Goal: Information Seeking & Learning: Learn about a topic

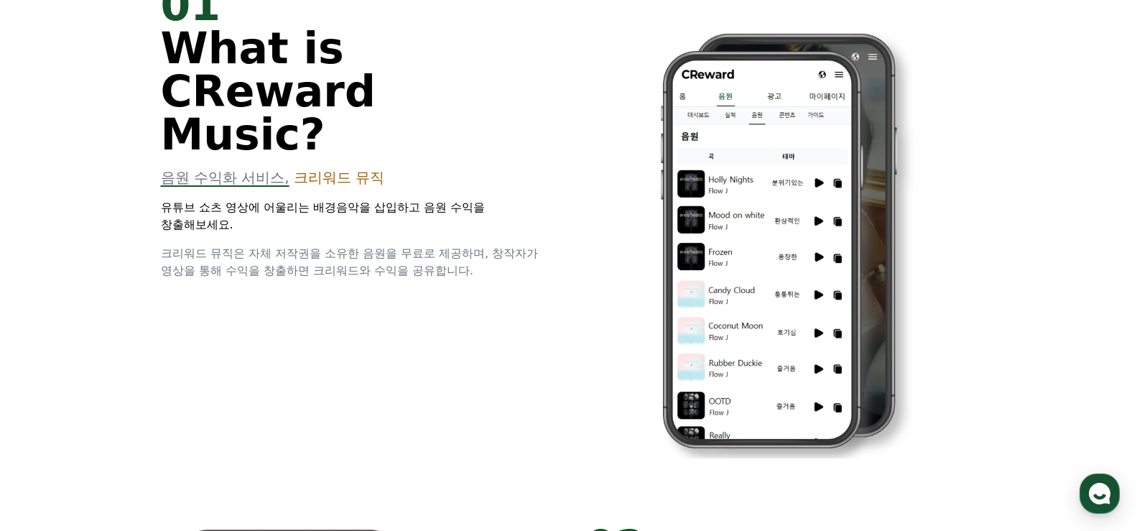
scroll to position [192, 0]
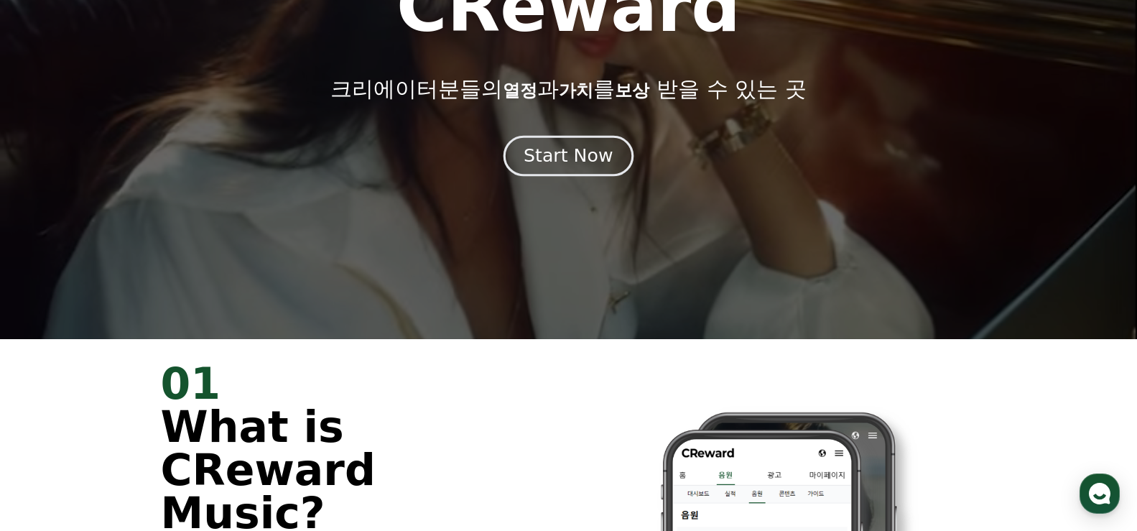
click at [588, 154] on div "Start Now" at bounding box center [568, 156] width 89 height 24
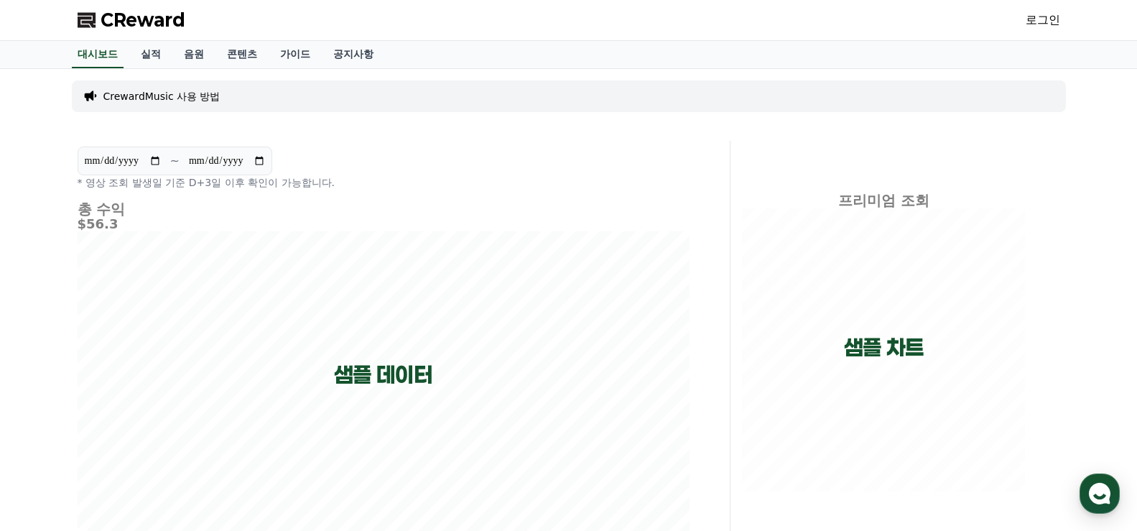
click at [588, 152] on div "**********" at bounding box center [384, 168] width 612 height 43
click at [430, 183] on p "* 영상 조회 발생일 기준 D+3일 이후 확인이 가능합니다." at bounding box center [384, 182] width 612 height 14
click at [361, 57] on link "공지사항" at bounding box center [353, 54] width 63 height 27
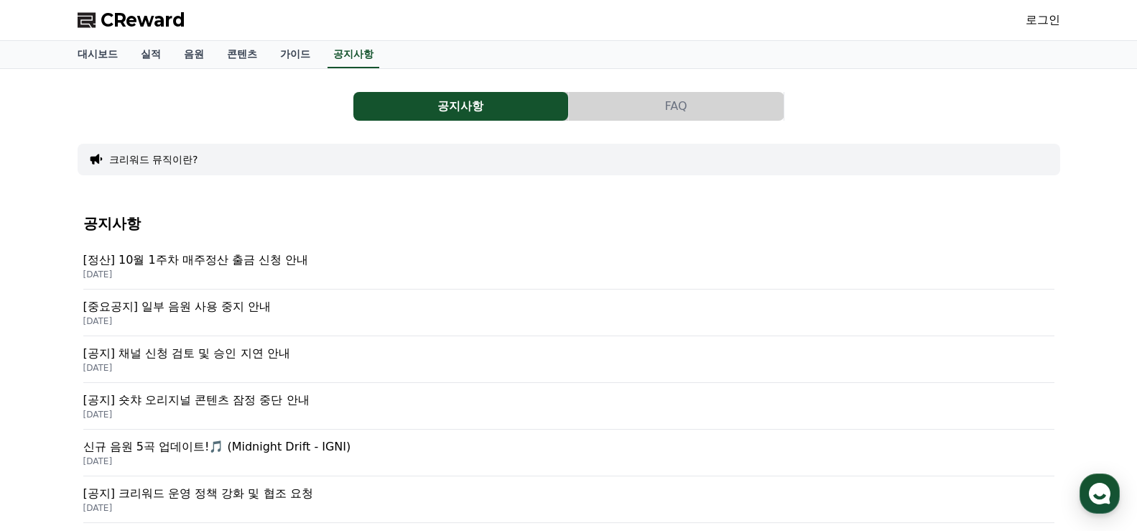
click at [288, 306] on p "[중요공지] 일부 음원 사용 중지 안내" at bounding box center [568, 306] width 971 height 17
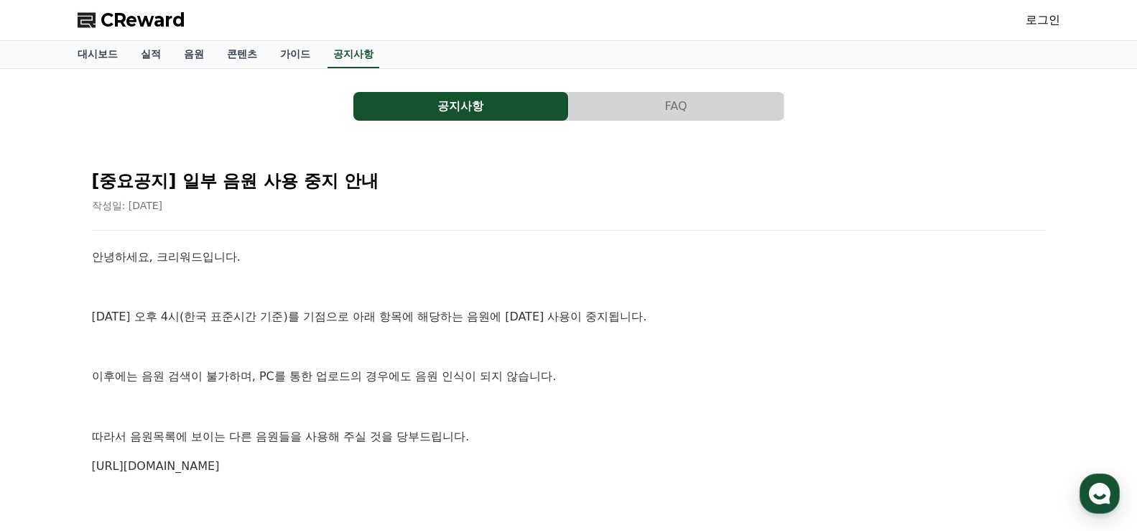
click at [353, 261] on p "안녕하세요, 크리워드입니다." at bounding box center [569, 257] width 954 height 19
click at [383, 250] on p "안녕하세요, 크리워드입니다." at bounding box center [569, 257] width 954 height 19
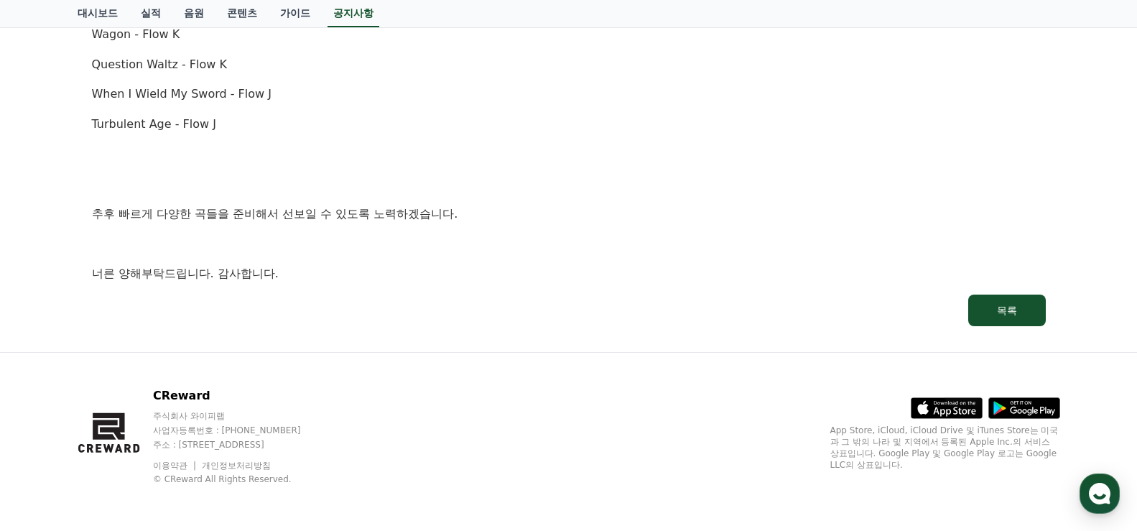
scroll to position [897, 0]
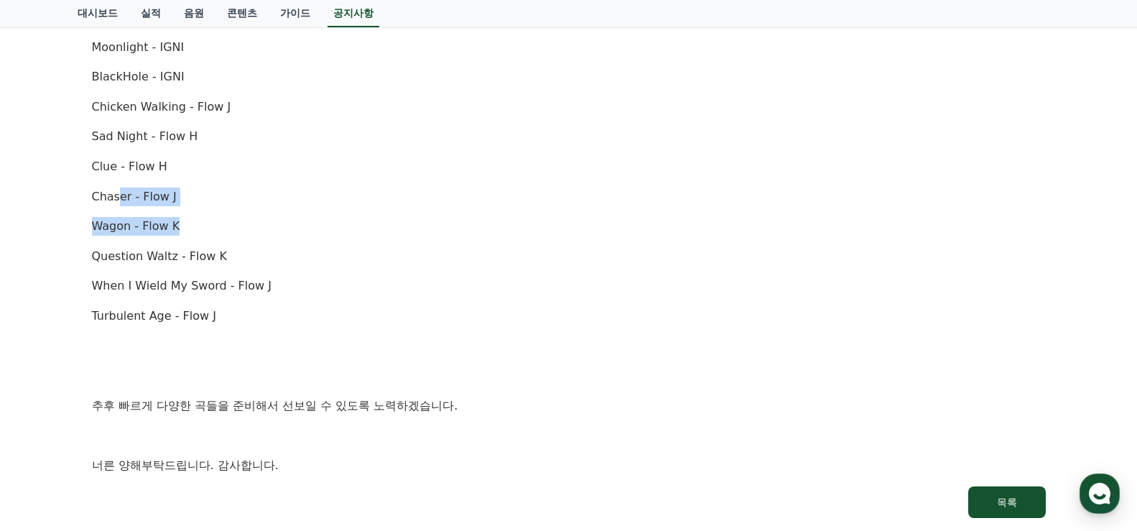
drag, startPoint x: 118, startPoint y: 198, endPoint x: 345, endPoint y: 241, distance: 230.9
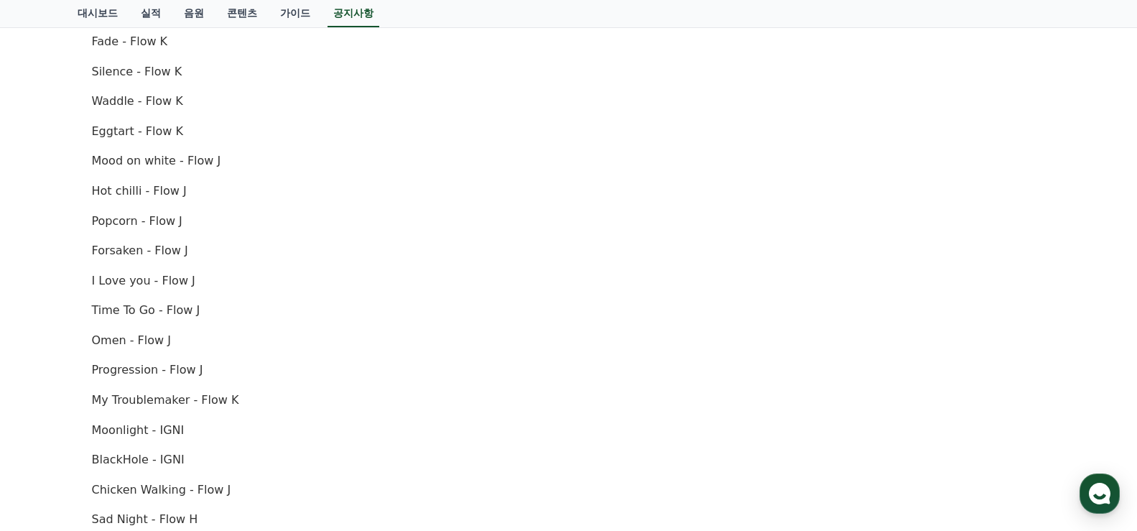
scroll to position [131, 0]
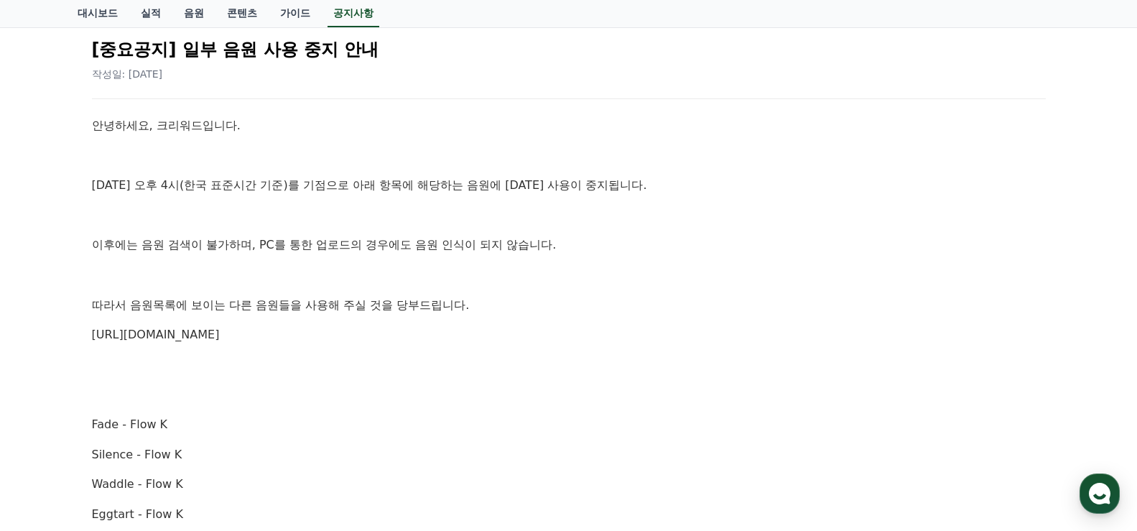
click at [220, 332] on link "[URL][DOMAIN_NAME]" at bounding box center [156, 335] width 128 height 14
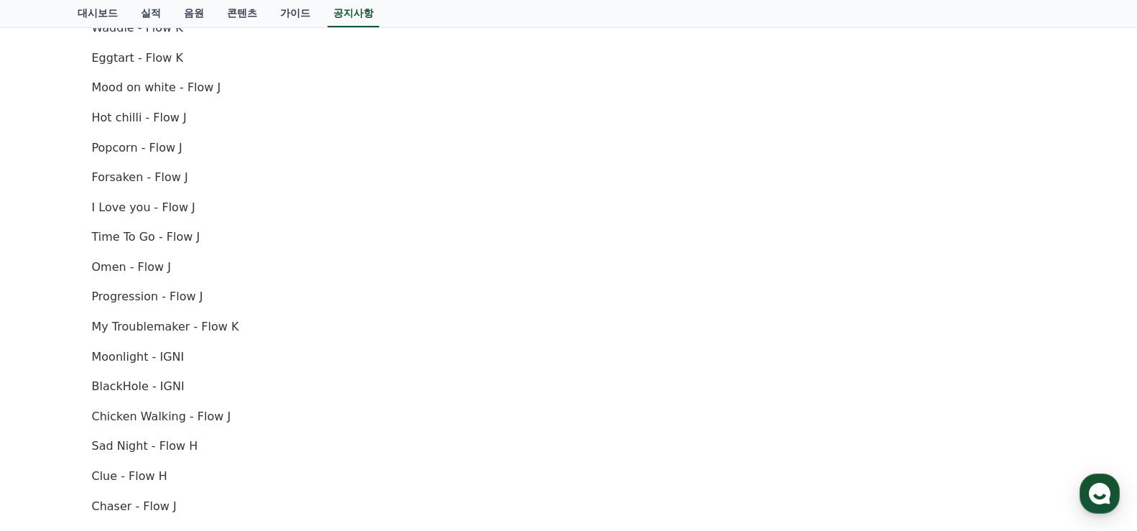
scroll to position [514, 0]
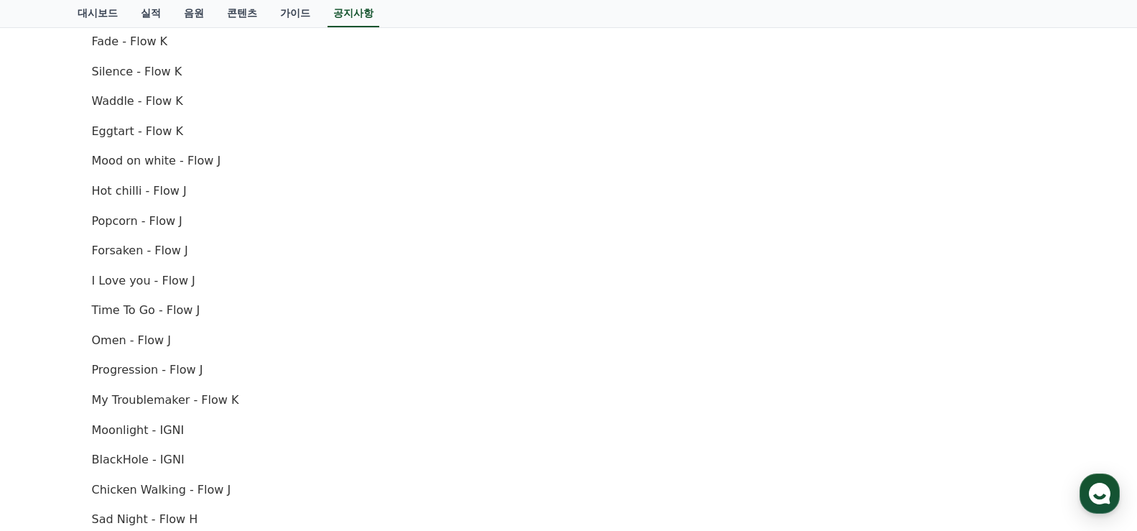
click at [593, 205] on div "안녕하세요, 크리워드입니다. [DATE] 오후 4시(한국 표준시간 기준)를 기점으로 아래 항목에 해당하는 음원에 [DATE] 사용이 중지됩니다…" at bounding box center [569, 295] width 954 height 1124
drag, startPoint x: 352, startPoint y: 262, endPoint x: 369, endPoint y: 259, distance: 17.5
click at [352, 263] on div "안녕하세요, 크리워드입니다. [DATE] 오후 4시(한국 표준시간 기준)를 기점으로 아래 항목에 해당하는 음원에 [DATE] 사용이 중지됩니다…" at bounding box center [569, 295] width 954 height 1124
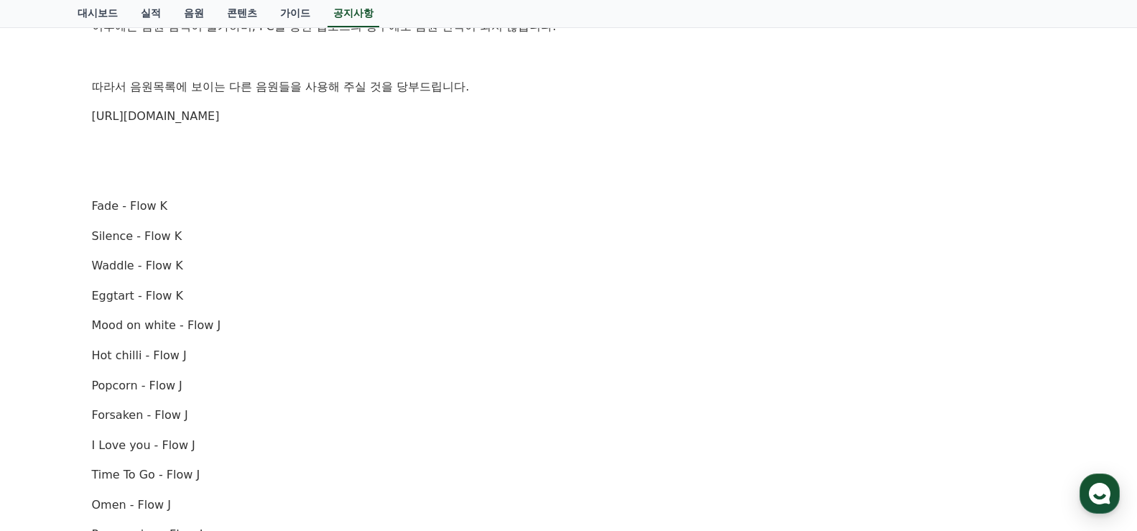
scroll to position [323, 0]
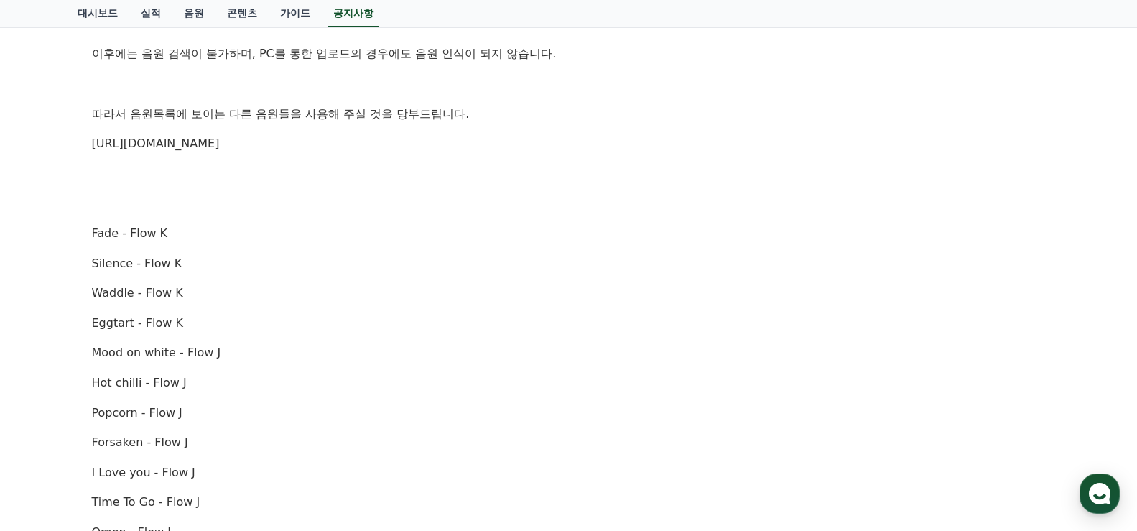
click at [504, 292] on p "Waddle - Flow K" at bounding box center [569, 293] width 954 height 19
drag, startPoint x: 439, startPoint y: 152, endPoint x: 678, endPoint y: 10, distance: 277.9
click at [454, 142] on p "[URL][DOMAIN_NAME]" at bounding box center [569, 143] width 954 height 19
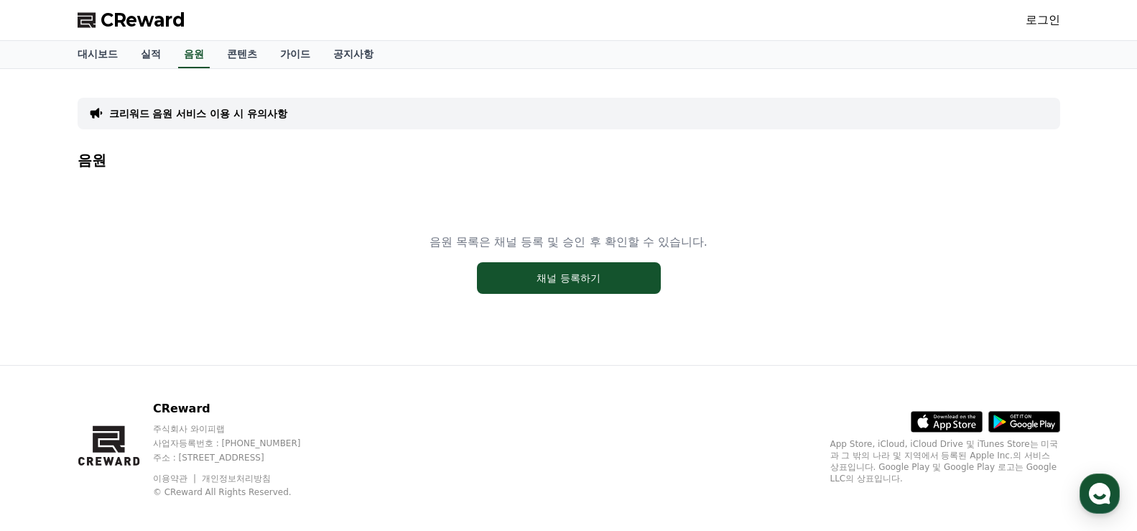
click at [274, 111] on p "크리워드 음원 서비스 이용 시 유의사항" at bounding box center [198, 113] width 178 height 14
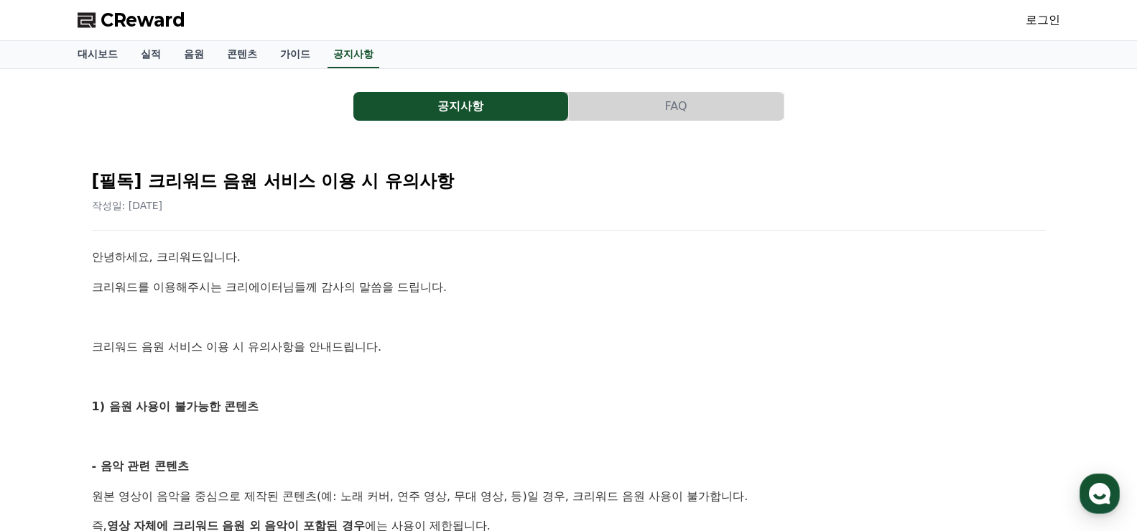
click at [453, 278] on p "크리워드를 이용해주시는 크리에이터님들께 감사의 말씀을 드립니다." at bounding box center [569, 287] width 954 height 19
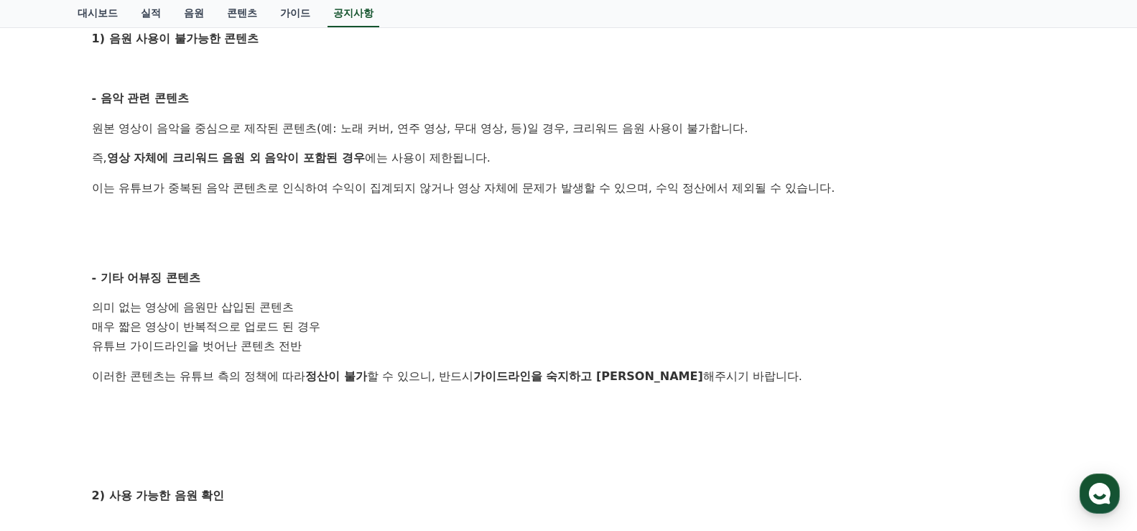
scroll to position [383, 0]
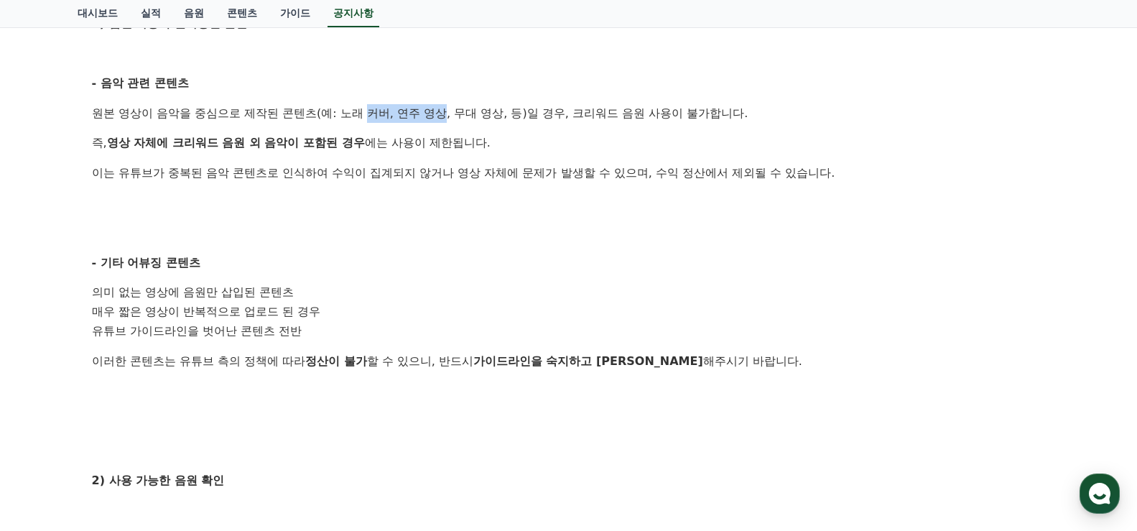
drag, startPoint x: 409, startPoint y: 114, endPoint x: 662, endPoint y: 109, distance: 252.9
click at [587, 109] on p "원본 영상이 음악을 중심으로 제작된 콘텐츠(예: 노래 커버, 연주 영상, 무대 영상, 등)일 경우, 크리워드 음원 사용이 불가합니다." at bounding box center [569, 113] width 954 height 19
click at [665, 109] on p "원본 영상이 음악을 중심으로 제작된 콘텐츠(예: 노래 커버, 연주 영상, 무대 영상, 등)일 경우, 크리워드 음원 사용이 불가합니다." at bounding box center [569, 113] width 954 height 19
click at [626, 164] on p "이는 유튜브가 중복된 음악 콘텐츠로 인식하여 수익이 집계되지 않거나 영상 자체에 문제가 발생할 수 있으며, 수익 정산에서 제외될 수 있습니다." at bounding box center [569, 173] width 954 height 19
click at [282, 122] on div "안녕하세요, 크리워드입니다. 크리워드를 이용해주시는 크리에이터님들께 감사의 말씀을 드립니다. 크리워드 음원 서비스 이용 시 유의사항을 안내드립…" at bounding box center [569, 342] width 954 height 954
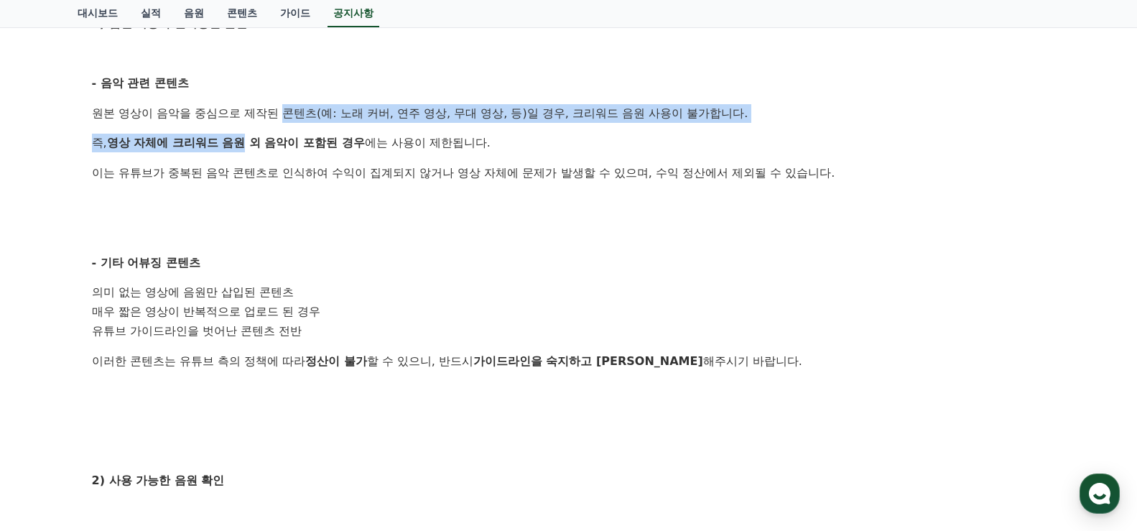
click at [509, 120] on p "원본 영상이 음악을 중심으로 제작된 콘텐츠(예: 노래 커버, 연주 영상, 무대 영상, 등)일 경우, 크리워드 음원 사용이 불가합니다." at bounding box center [569, 113] width 954 height 19
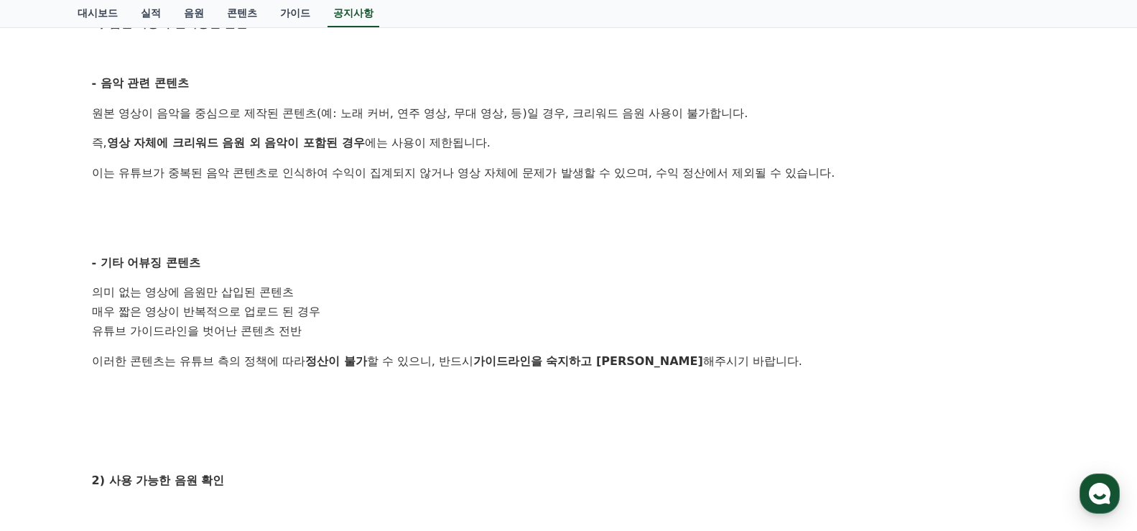
click at [503, 138] on p "즉, 영상 자체에 크리워드 음원 외 음악이 포함된 경우 에는 사용이 제한됩니다." at bounding box center [569, 143] width 954 height 19
click at [441, 104] on p "원본 영상이 음악을 중심으로 제작된 콘텐츠(예: 노래 커버, 연주 영상, 무대 영상, 등)일 경우, 크리워드 음원 사용이 불가합니다." at bounding box center [569, 113] width 954 height 19
click at [568, 109] on p "원본 영상이 음악을 중심으로 제작된 콘텐츠(예: 노래 커버, 연주 영상, 무대 영상, 등)일 경우, 크리워드 음원 사용이 불가합니다." at bounding box center [569, 113] width 954 height 19
click at [589, 124] on div "안녕하세요, 크리워드입니다. 크리워드를 이용해주시는 크리에이터님들께 감사의 말씀을 드립니다. 크리워드 음원 서비스 이용 시 유의사항을 안내드립…" at bounding box center [569, 342] width 954 height 954
click at [594, 149] on p "즉, 영상 자체에 크리워드 음원 외 음악이 포함된 경우 에는 사용이 제한됩니다." at bounding box center [569, 143] width 954 height 19
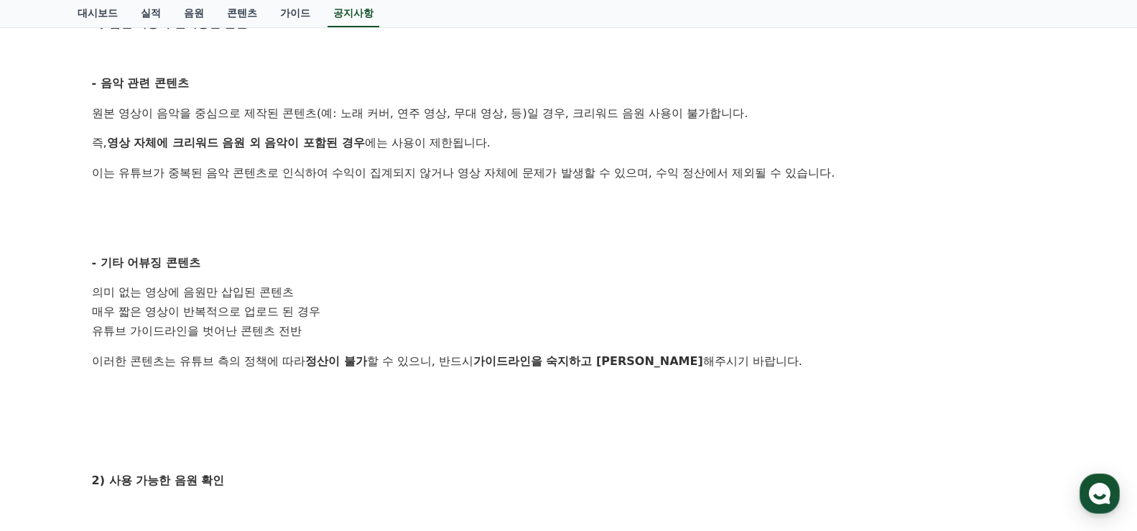
drag, startPoint x: 608, startPoint y: 137, endPoint x: 656, endPoint y: 131, distance: 48.6
click at [608, 136] on p "즉, 영상 자체에 크리워드 음원 외 음악이 포함된 경우 에는 사용이 제한됩니다." at bounding box center [569, 143] width 954 height 19
click at [656, 131] on div "안녕하세요, 크리워드입니다. 크리워드를 이용해주시는 크리에이터님들께 감사의 말씀을 드립니다. 크리워드 음원 서비스 이용 시 유의사항을 안내드립…" at bounding box center [569, 342] width 954 height 954
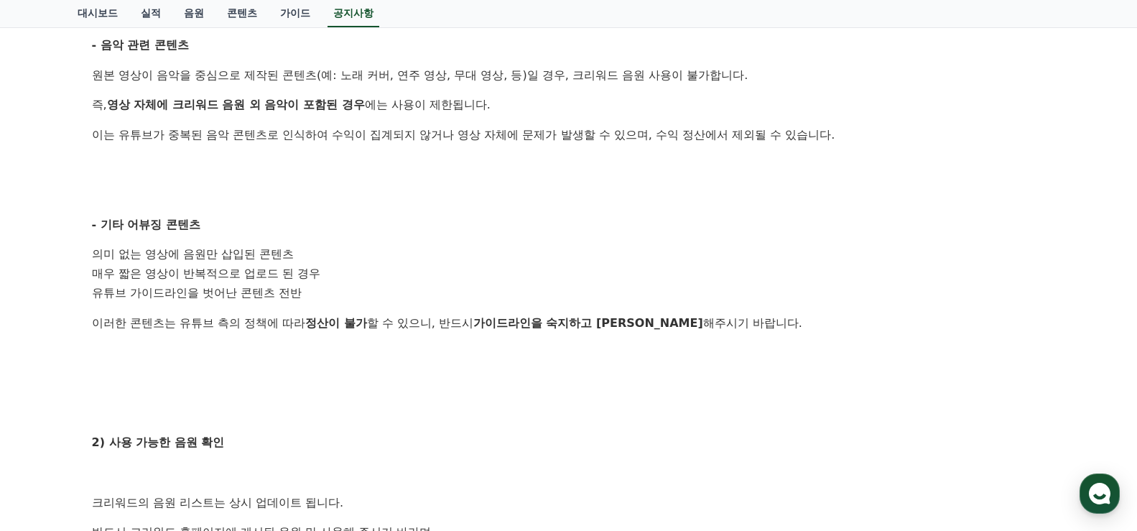
scroll to position [342, 0]
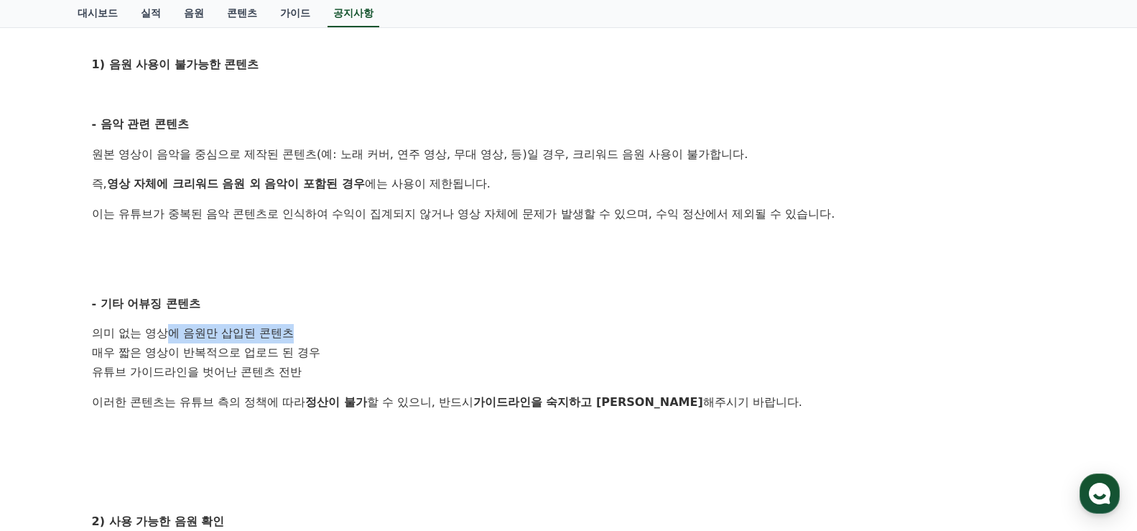
click at [401, 318] on div "안녕하세요, 크리워드입니다. 크리워드를 이용해주시는 크리에이터님들께 감사의 말씀을 드립니다. 크리워드 음원 서비스 이용 시 유의사항을 안내드립…" at bounding box center [569, 383] width 954 height 954
click at [488, 318] on div "안녕하세요, 크리워드입니다. 크리워드를 이용해주시는 크리에이터님들께 감사의 말씀을 드립니다. 크리워드 음원 서비스 이용 시 유의사항을 안내드립…" at bounding box center [569, 383] width 954 height 954
click at [490, 315] on div "안녕하세요, 크리워드입니다. 크리워드를 이용해주시는 크리에이터님들께 감사의 말씀을 드립니다. 크리워드 음원 서비스 이용 시 유의사항을 안내드립…" at bounding box center [569, 383] width 954 height 954
click at [559, 288] on div "안녕하세요, 크리워드입니다. 크리워드를 이용해주시는 크리에이터님들께 감사의 말씀을 드립니다. 크리워드 음원 서비스 이용 시 유의사항을 안내드립…" at bounding box center [569, 383] width 954 height 954
click at [593, 277] on p at bounding box center [569, 273] width 954 height 19
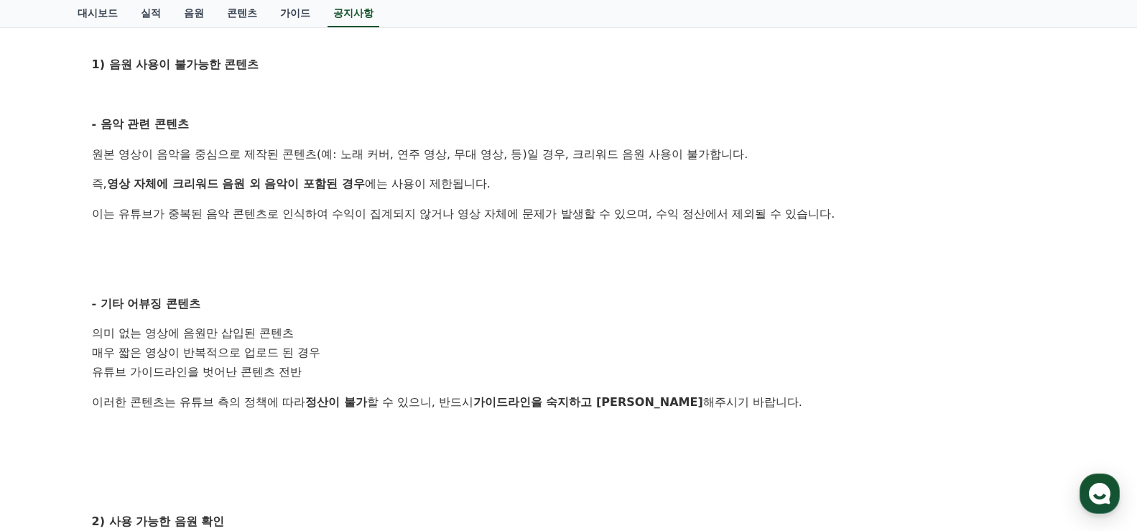
click at [775, 157] on p "원본 영상이 음악을 중심으로 제작된 콘텐츠(예: 노래 커버, 연주 영상, 무대 영상, 등)일 경우, 크리워드 음원 사용이 불가합니다." at bounding box center [569, 154] width 954 height 19
